Goal: Transaction & Acquisition: Book appointment/travel/reservation

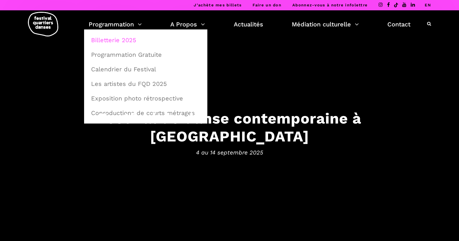
click at [108, 39] on link "Billetterie 2025" at bounding box center [145, 40] width 117 height 14
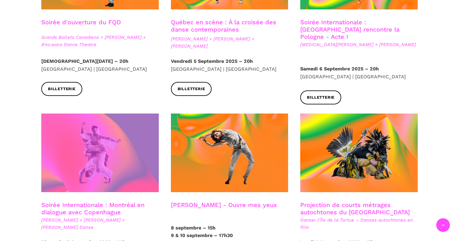
scroll to position [295, 0]
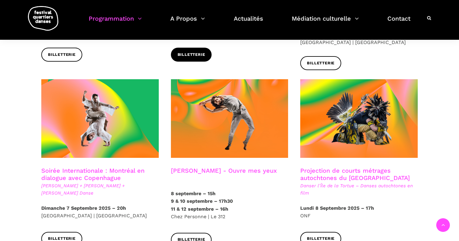
click at [198, 53] on span "Billetterie" at bounding box center [192, 55] width 28 height 6
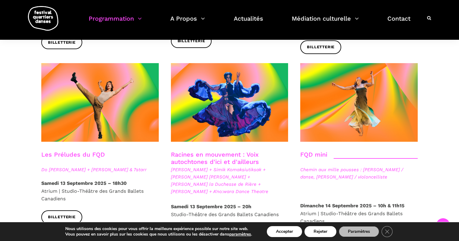
scroll to position [852, 0]
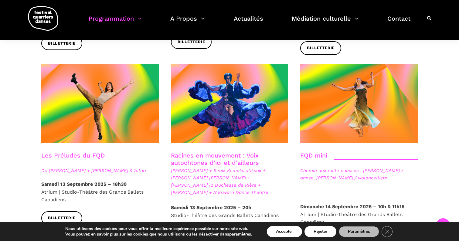
click at [93, 152] on link "Les Préludes du FQD" at bounding box center [72, 155] width 63 height 7
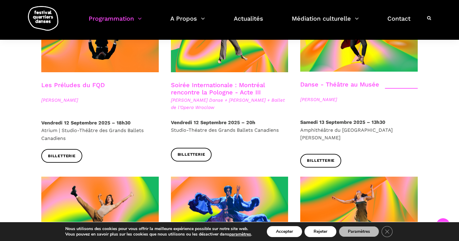
scroll to position [674, 0]
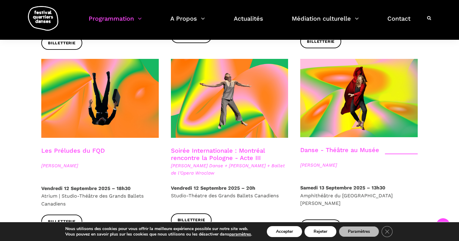
click at [240, 162] on span "Hélène Simoneau Danse + Jane Mappin + Ballet de l'Opera Wroclaw" at bounding box center [229, 169] width 117 height 15
click at [222, 162] on span "Hélène Simoneau Danse + Jane Mappin + Ballet de l'Opera Wroclaw" at bounding box center [229, 169] width 117 height 15
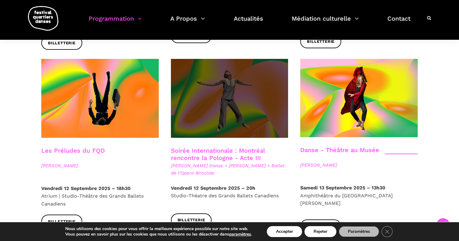
click at [232, 104] on span at bounding box center [229, 98] width 117 height 79
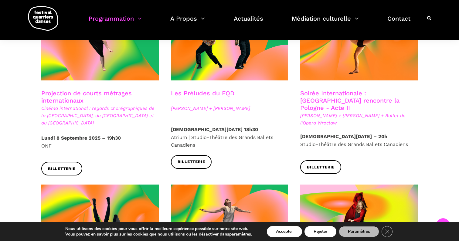
scroll to position [546, 0]
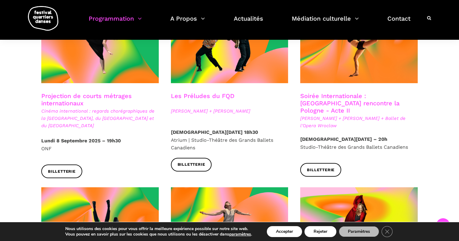
click at [335, 94] on link "Soirée Internationale : Montréal rencontre la Pologne - Acte II" at bounding box center [349, 103] width 99 height 22
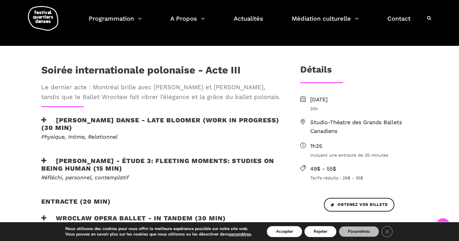
scroll to position [157, 0]
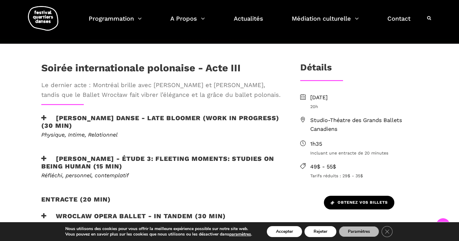
click at [366, 203] on span "Obtenez vos billets" at bounding box center [358, 202] width 57 height 6
click at [358, 202] on span "Obtenez vos billets" at bounding box center [358, 202] width 57 height 6
click at [292, 230] on button "Accepter" at bounding box center [284, 231] width 35 height 11
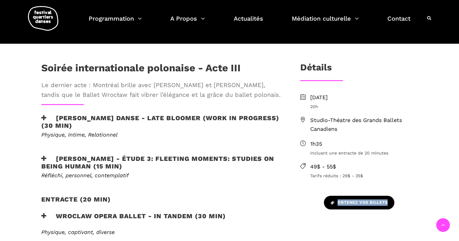
click at [354, 208] on link "Obtenez vos billets" at bounding box center [359, 203] width 70 height 14
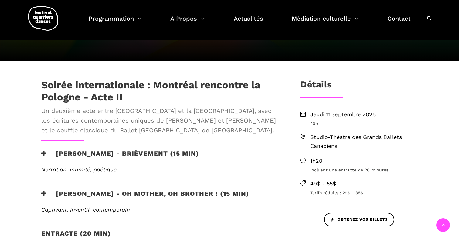
scroll to position [141, 0]
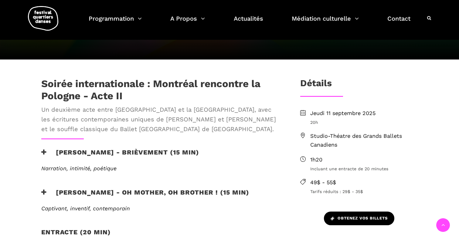
click at [349, 221] on span "Obtenez vos billets" at bounding box center [358, 218] width 57 height 6
